Goal: Task Accomplishment & Management: Use online tool/utility

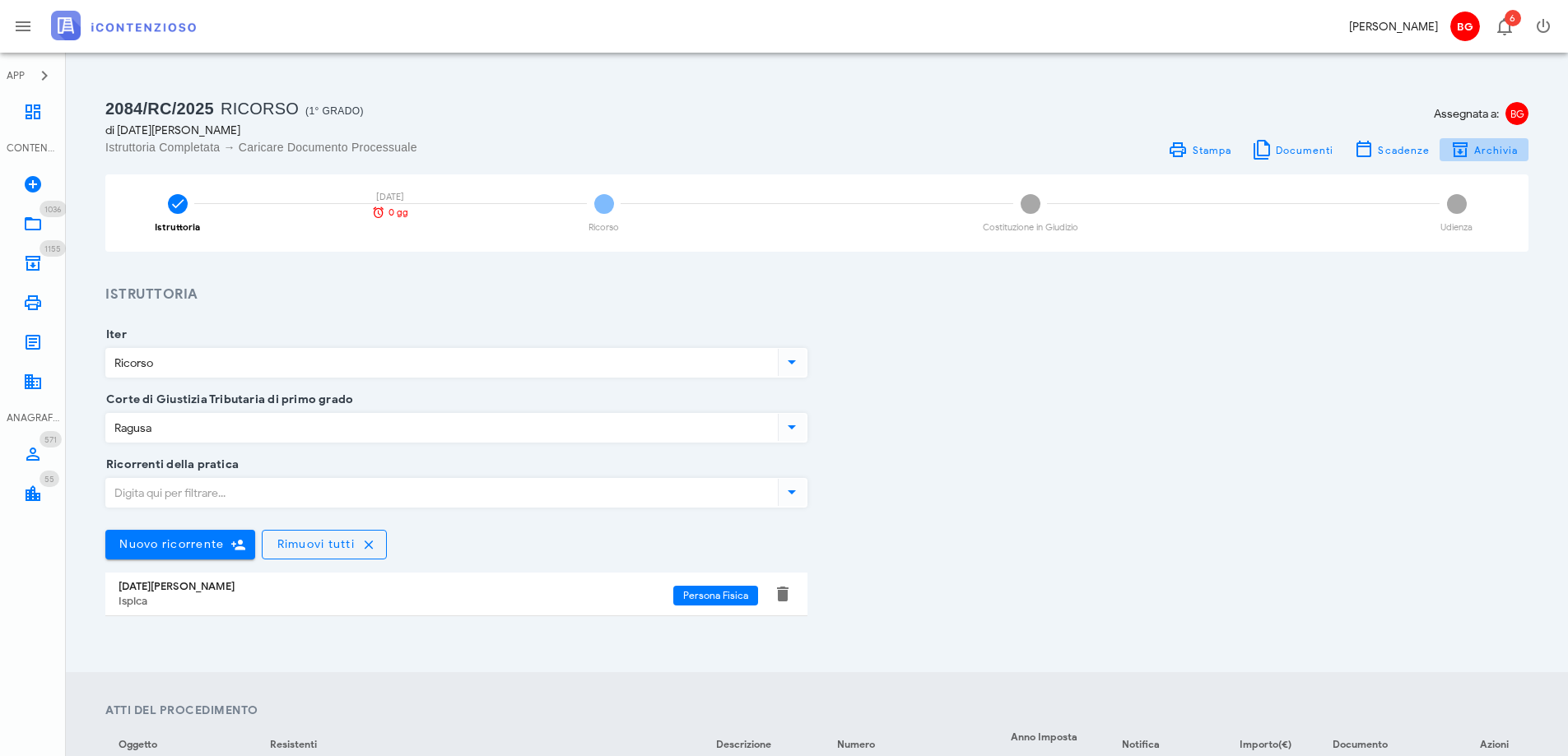
click at [1522, 148] on button "Archivia" at bounding box center [1484, 149] width 89 height 23
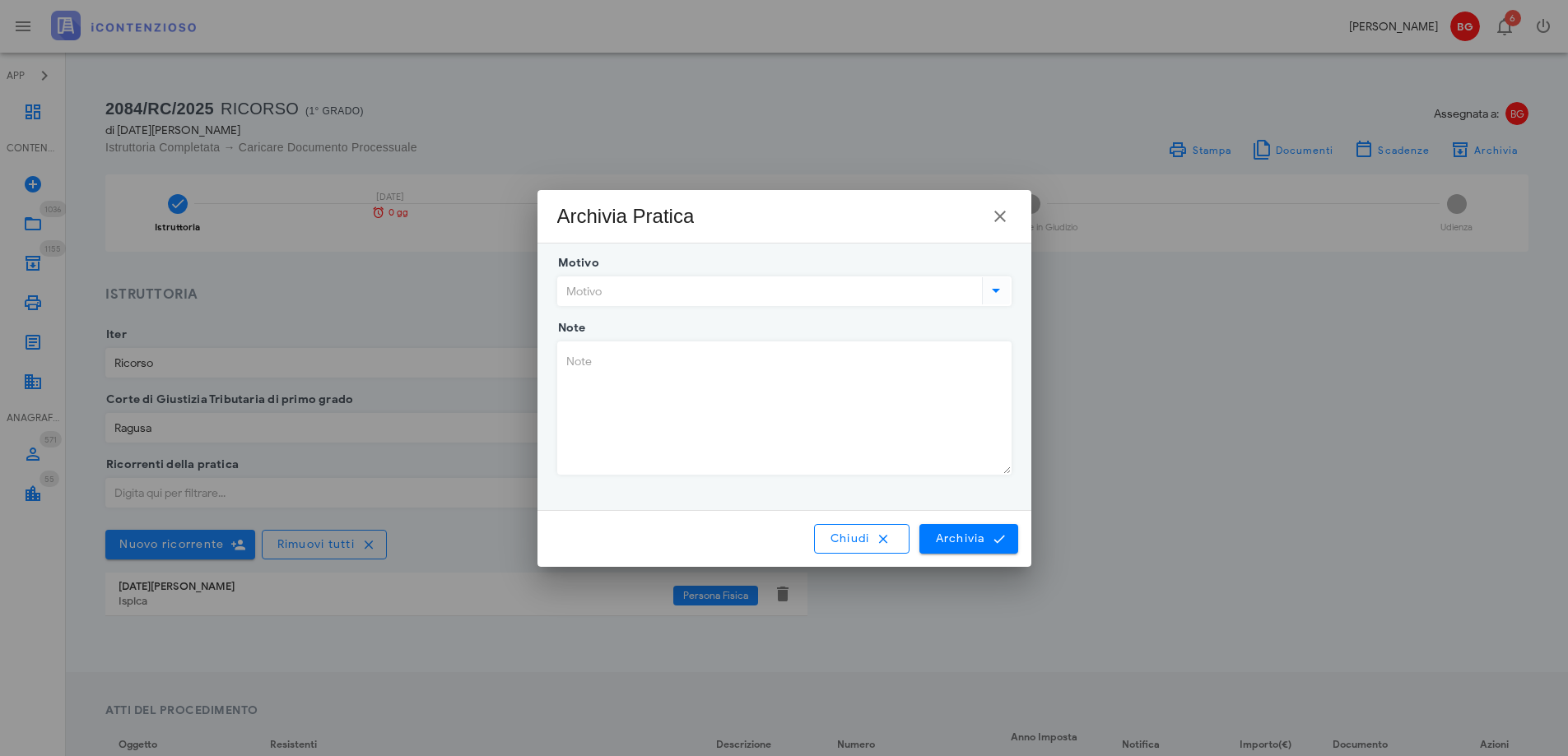
click at [648, 299] on input "Motivo" at bounding box center [768, 291] width 420 height 28
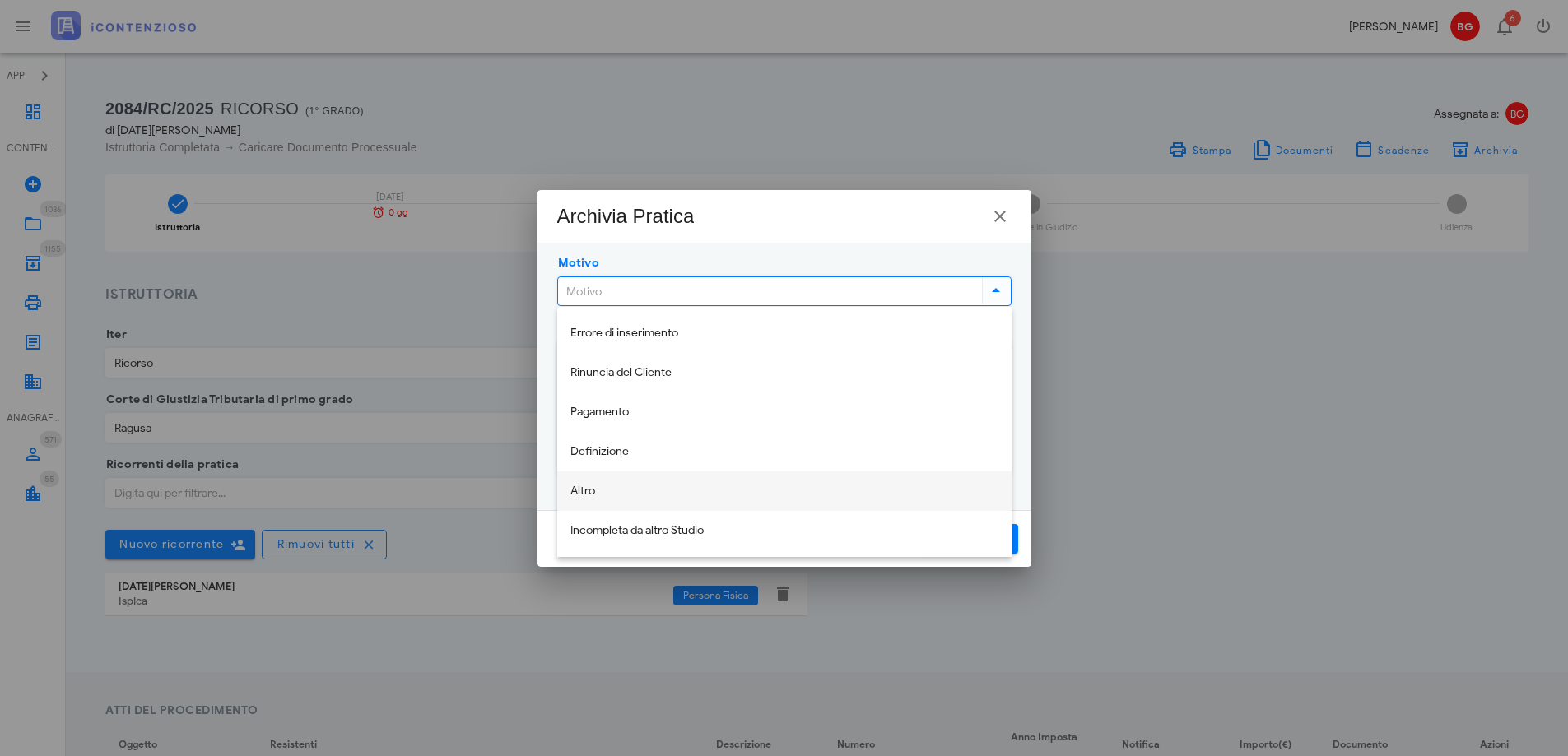
click at [683, 486] on div "Altro" at bounding box center [784, 491] width 428 height 14
type input "Altro"
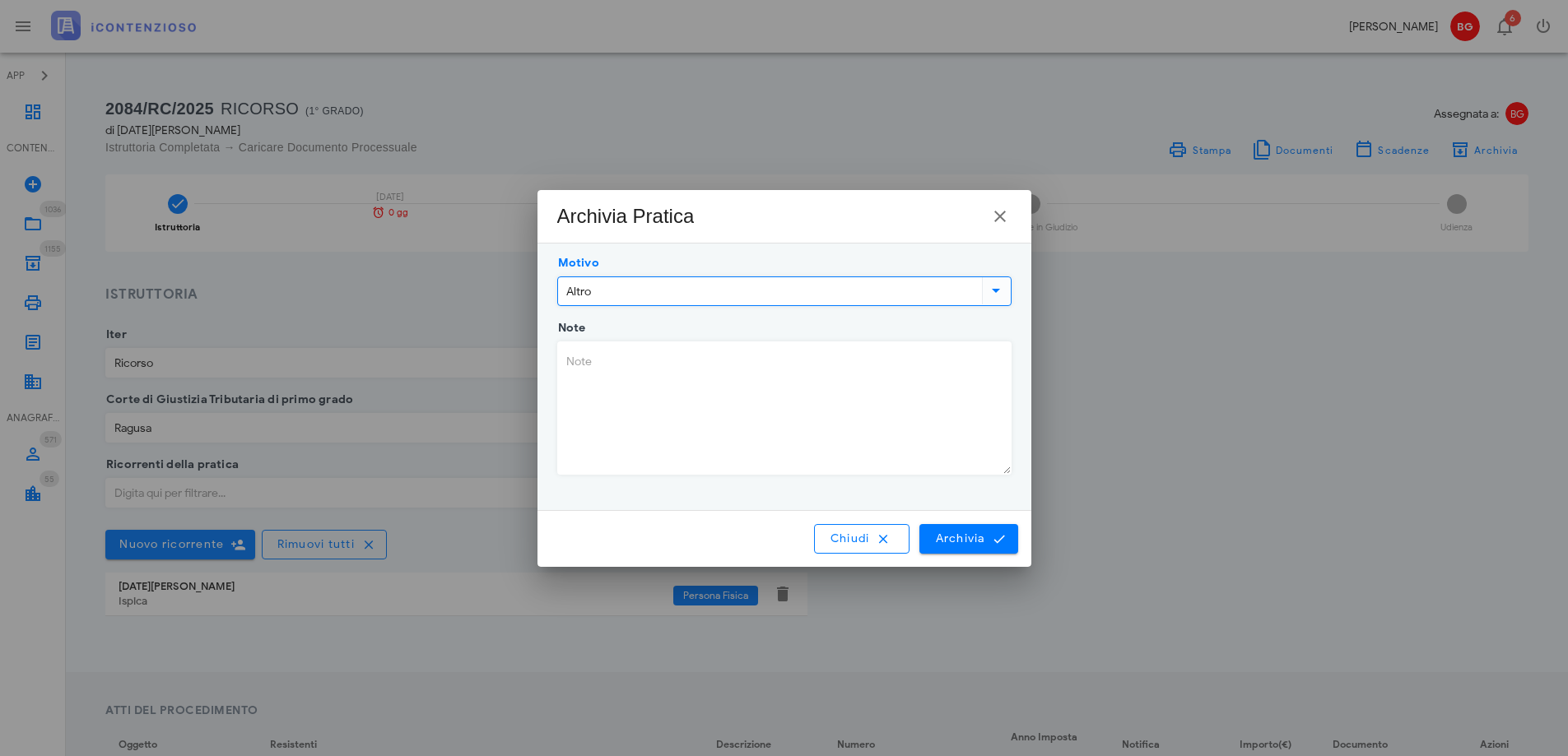
click at [694, 403] on textarea "Note" at bounding box center [784, 408] width 453 height 132
paste textarea "Terzo-1967"
paste textarea "[URL][DOMAIN_NAME]"
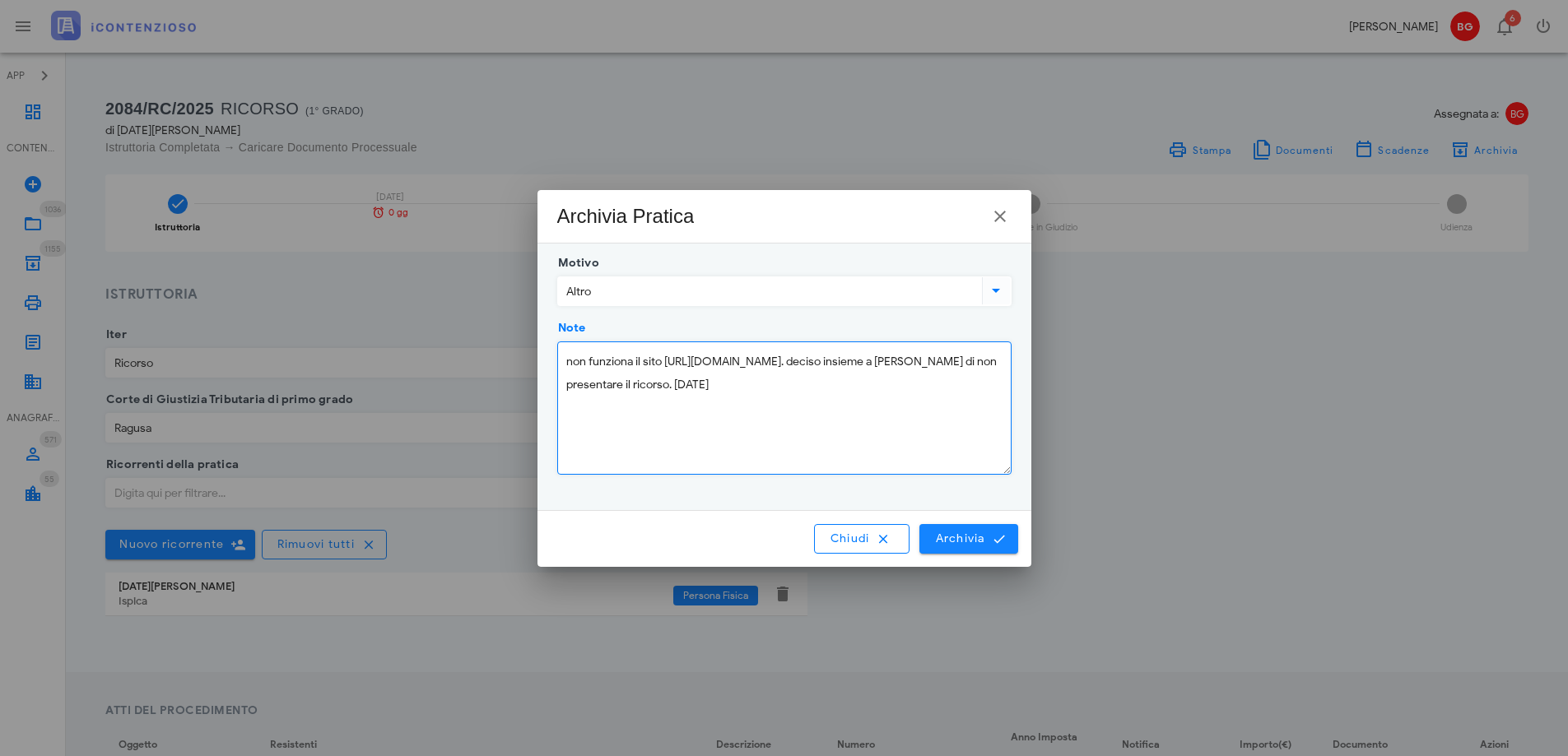
type textarea "non funziona il sito [URL][DOMAIN_NAME]. deciso insieme a [PERSON_NAME] di non …"
click at [965, 534] on span "Archivia" at bounding box center [968, 539] width 69 height 15
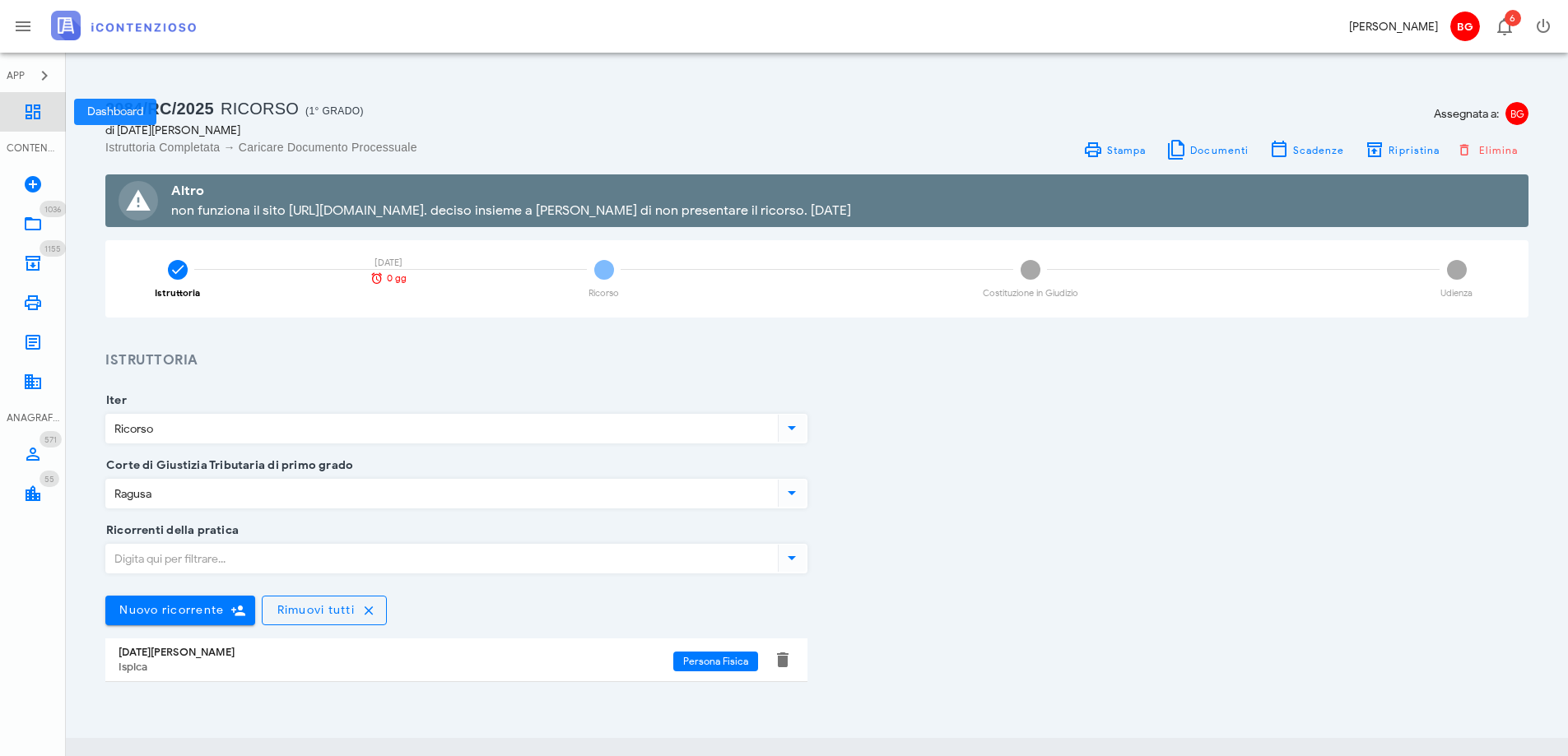
click at [12, 126] on link "Dashboard" at bounding box center [33, 112] width 66 height 40
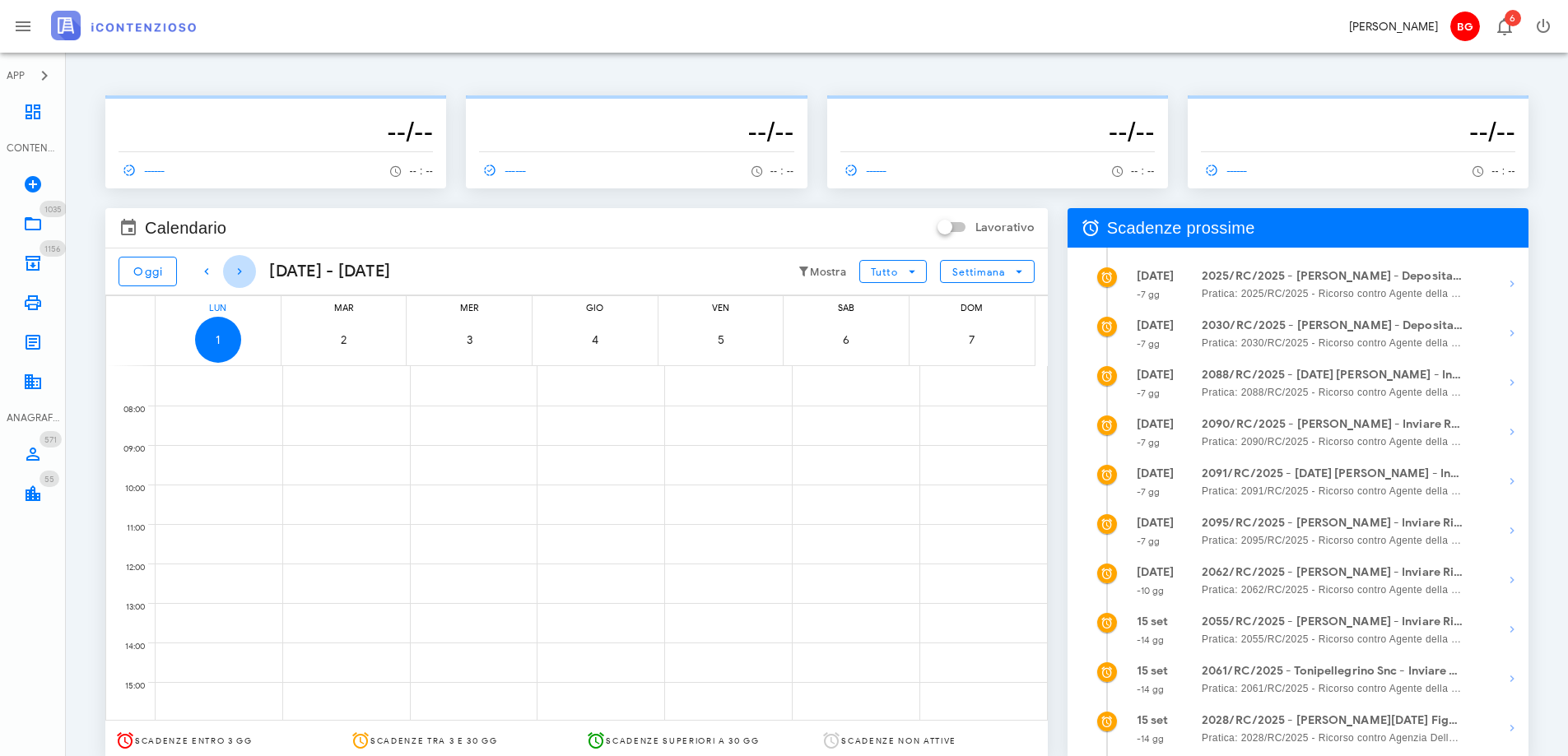
click at [240, 273] on icon "button" at bounding box center [239, 272] width 19 height 19
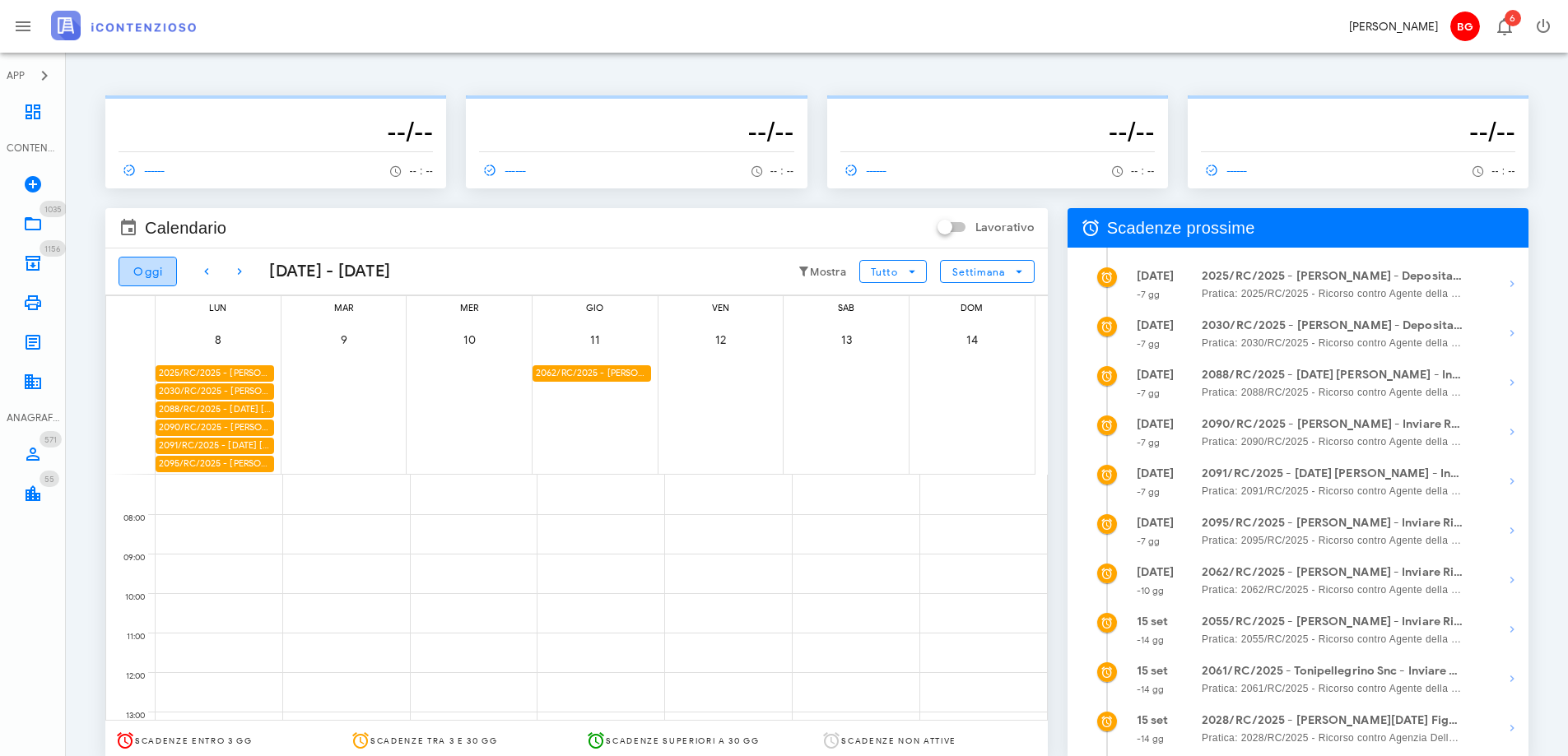
click at [146, 272] on span "Oggi" at bounding box center [148, 272] width 31 height 14
